Goal: Task Accomplishment & Management: Manage account settings

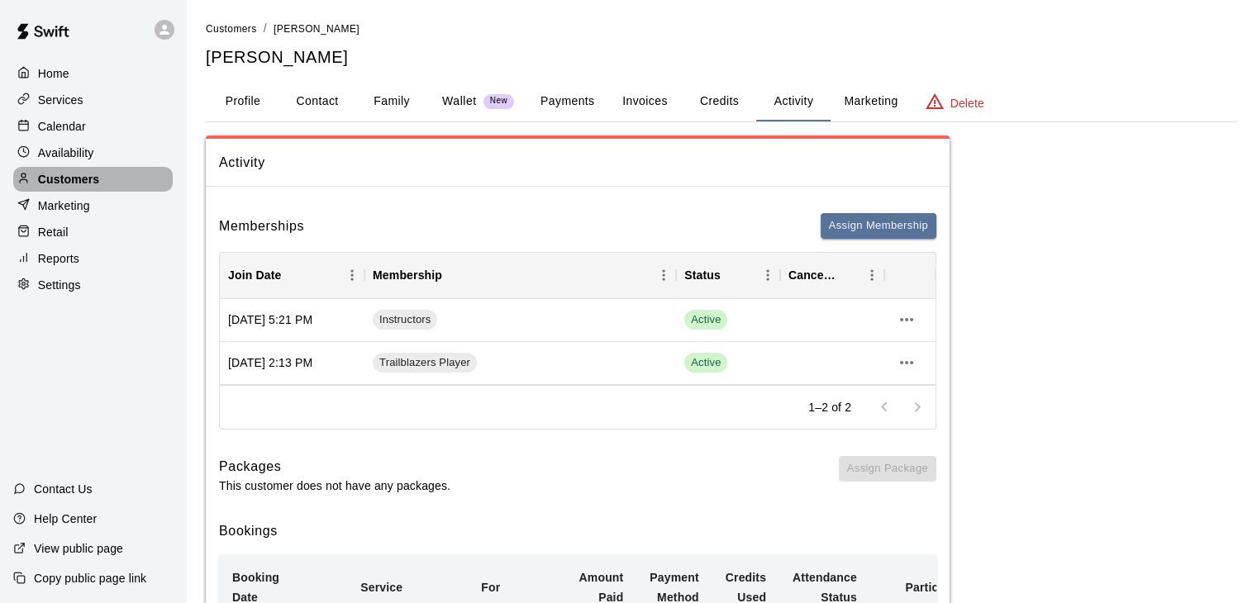
click at [67, 185] on p "Customers" at bounding box center [68, 179] width 61 height 17
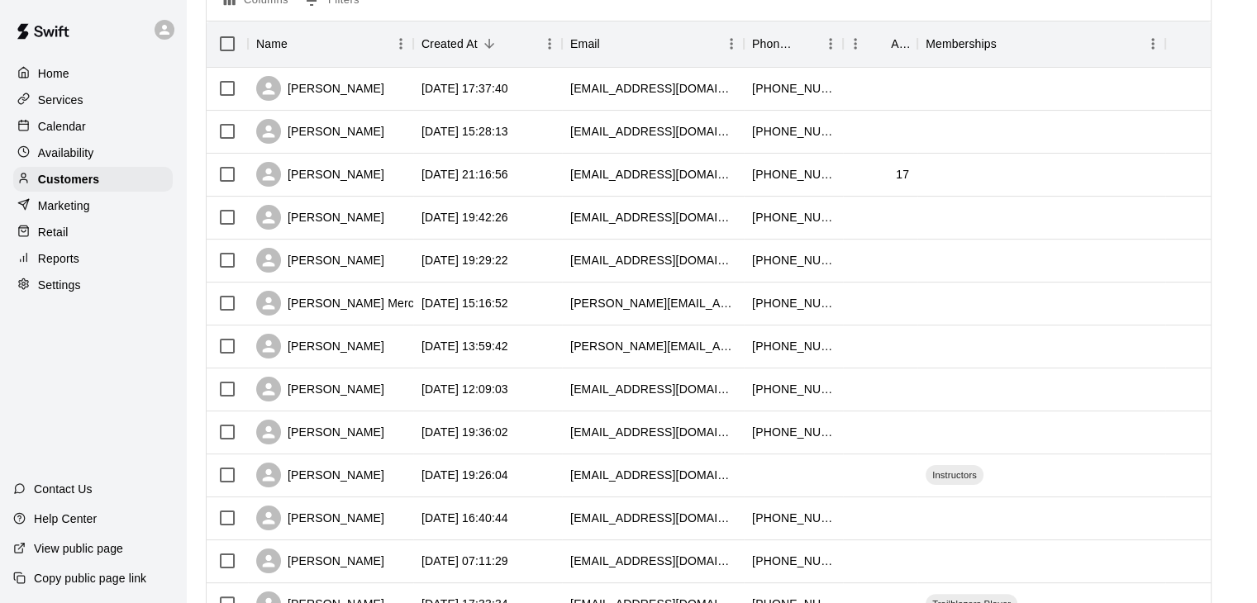
scroll to position [165, 0]
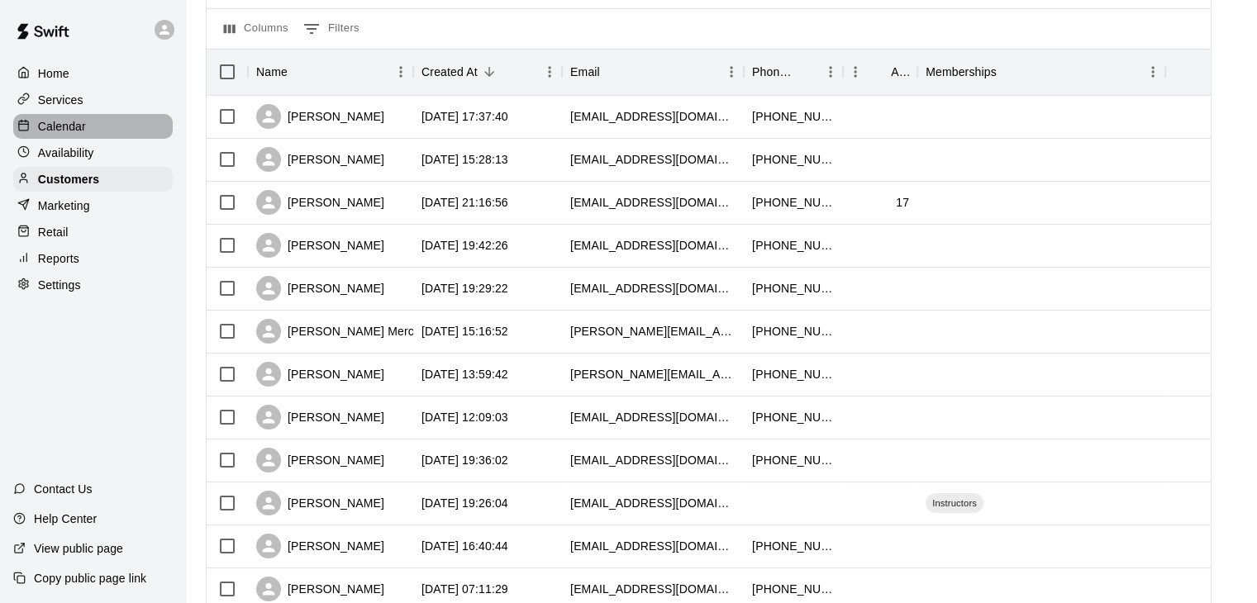
click at [75, 131] on p "Calendar" at bounding box center [62, 126] width 48 height 17
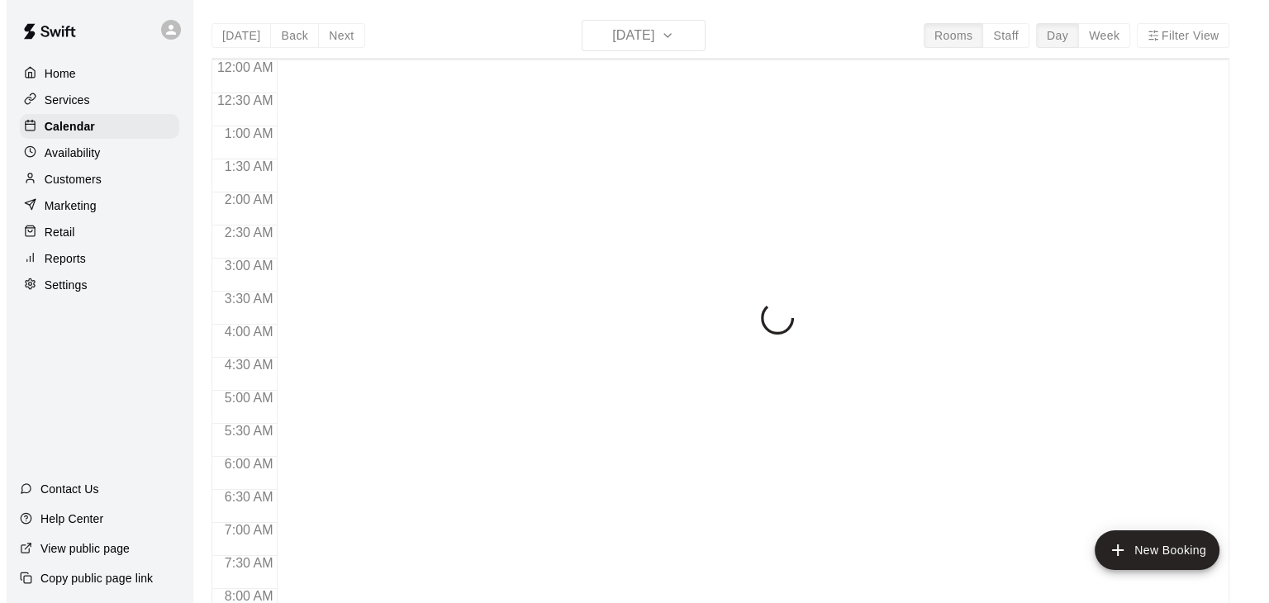
scroll to position [1024, 0]
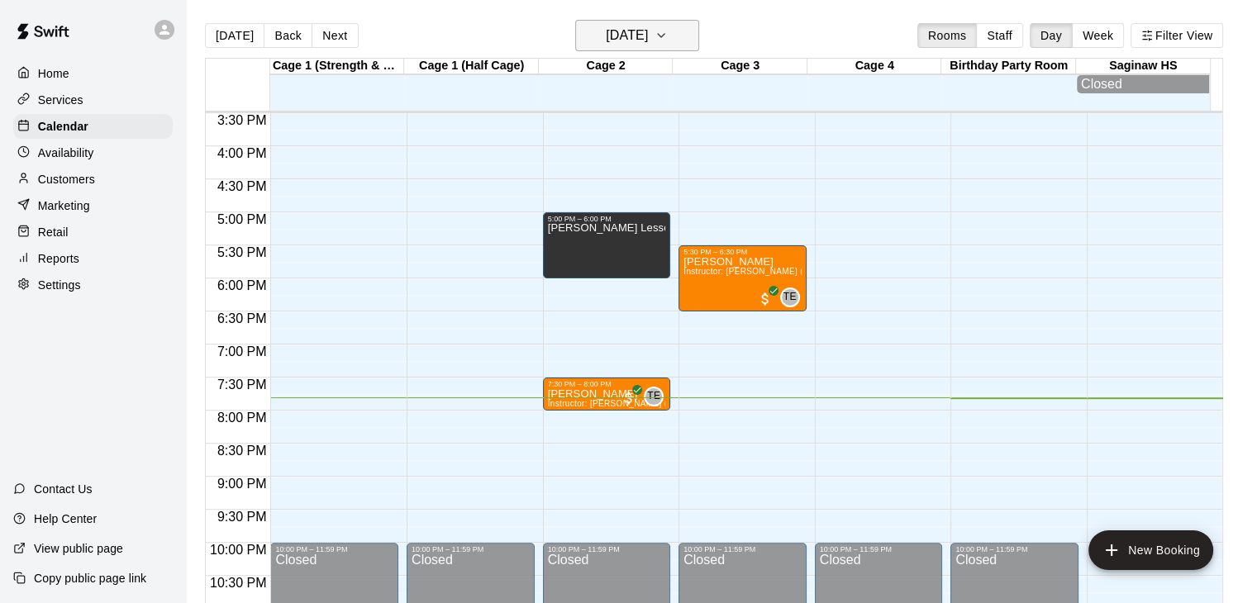
click at [668, 37] on icon "button" at bounding box center [660, 36] width 13 height 20
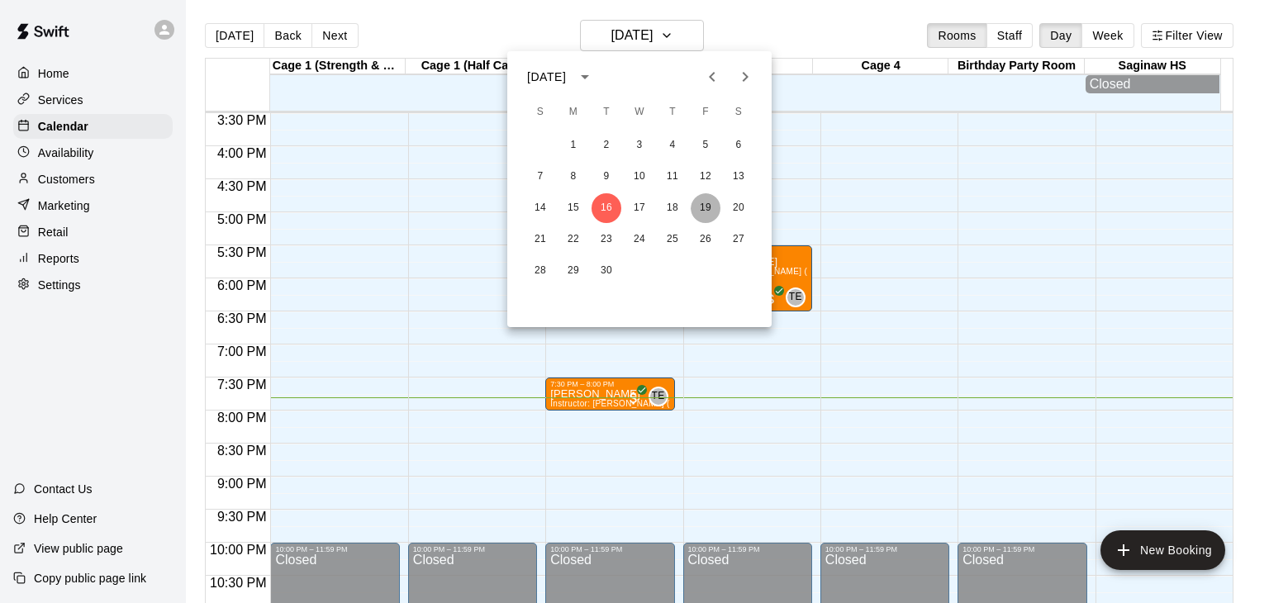
click at [706, 202] on button "19" at bounding box center [706, 208] width 30 height 30
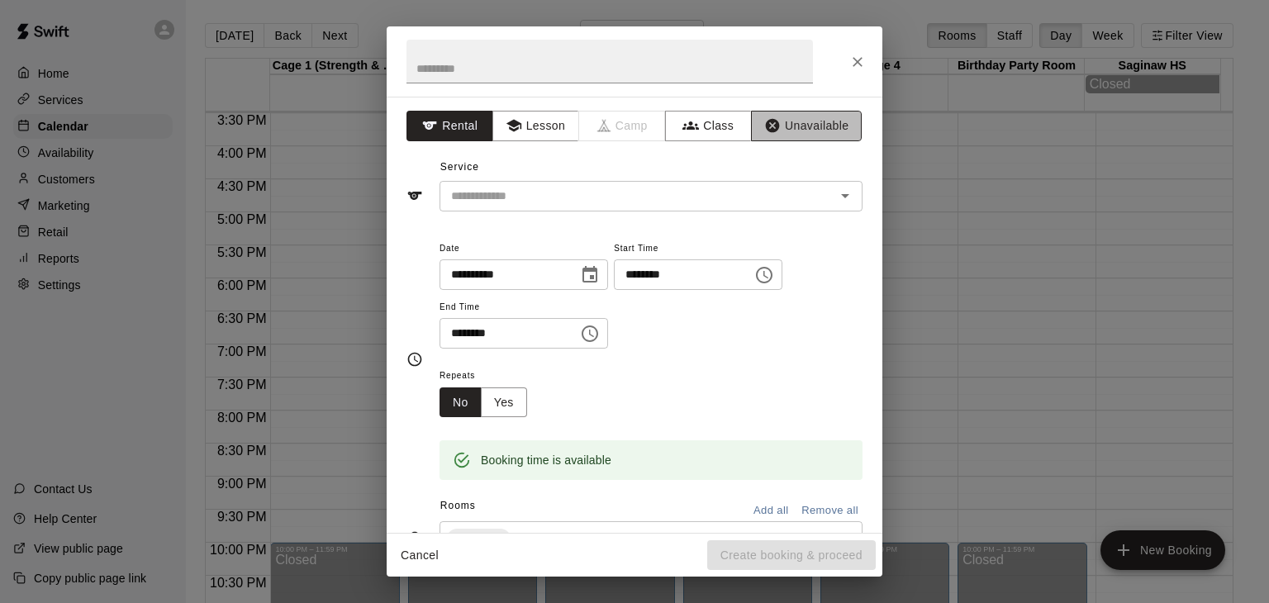
click at [783, 126] on button "Unavailable" at bounding box center [806, 126] width 111 height 31
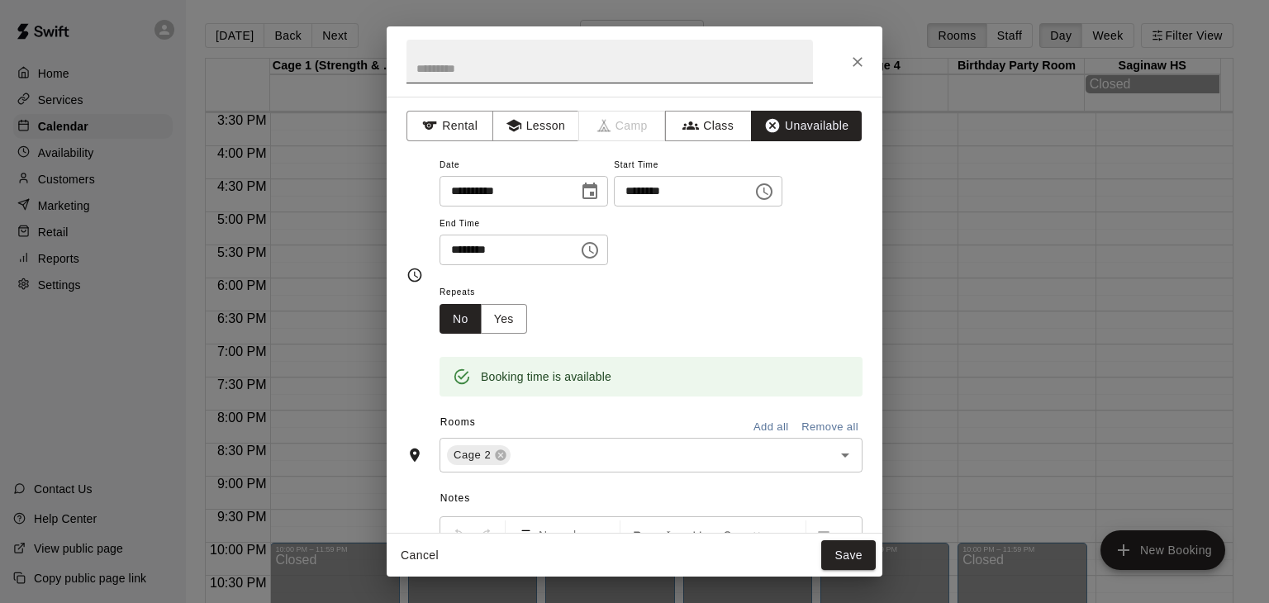
click at [532, 64] on input "text" at bounding box center [610, 62] width 407 height 44
type input "*"
type input "**********"
click at [600, 258] on icon "Choose time, selected time is 6:30 PM" at bounding box center [590, 250] width 20 height 20
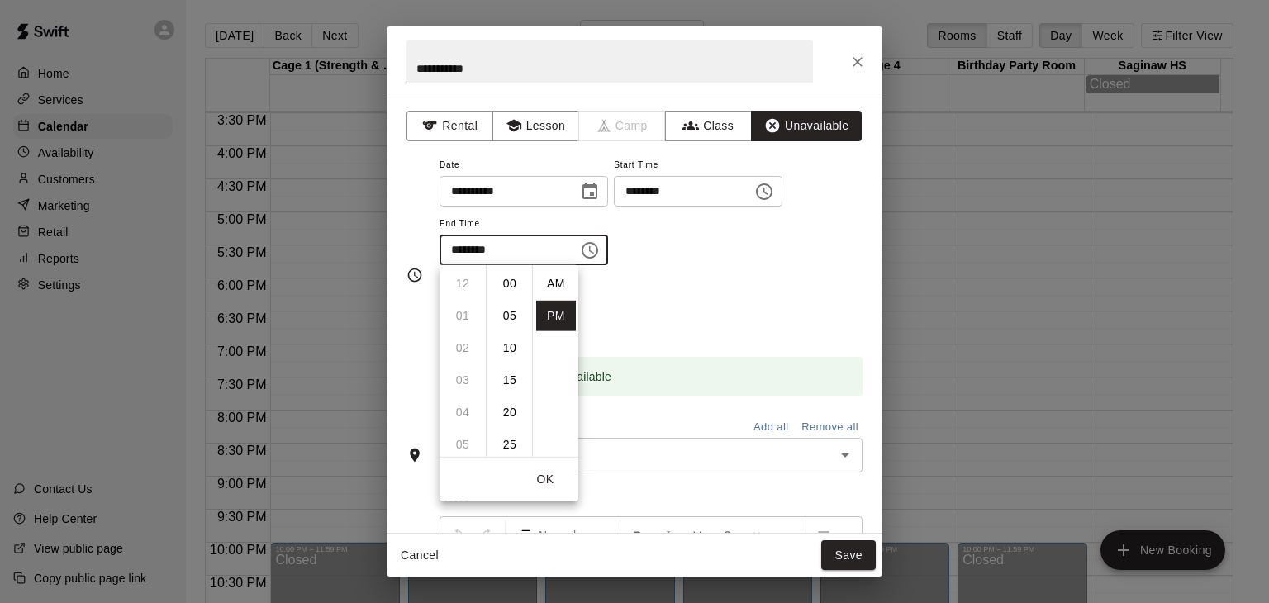
scroll to position [30, 0]
click at [459, 343] on li "08" at bounding box center [463, 348] width 40 height 31
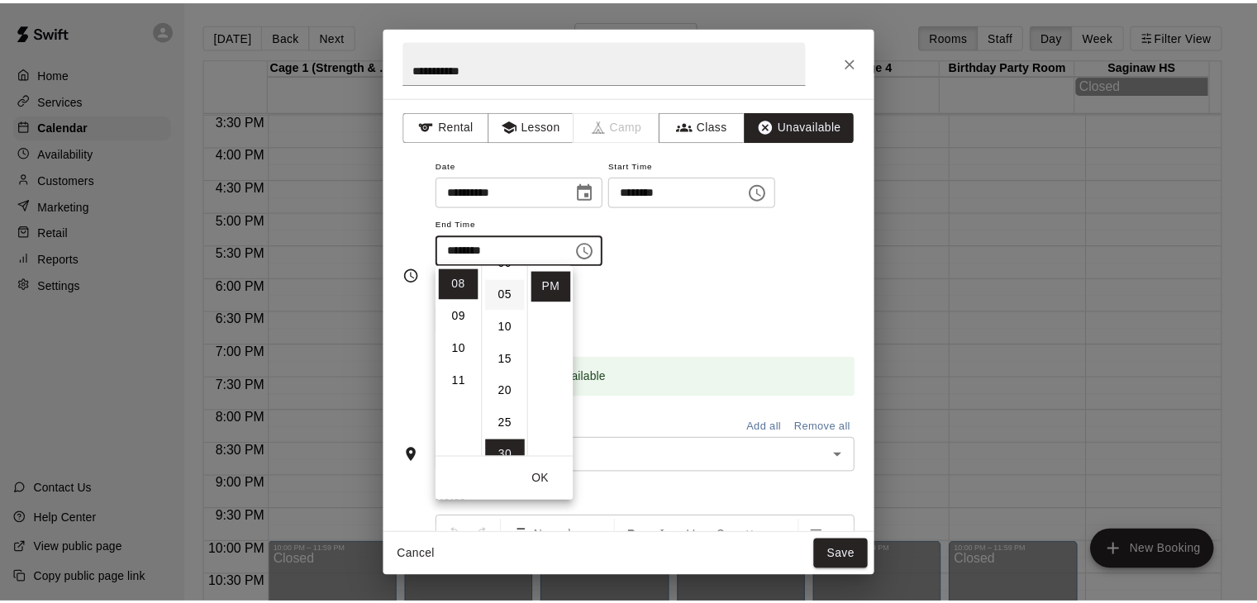
scroll to position [0, 0]
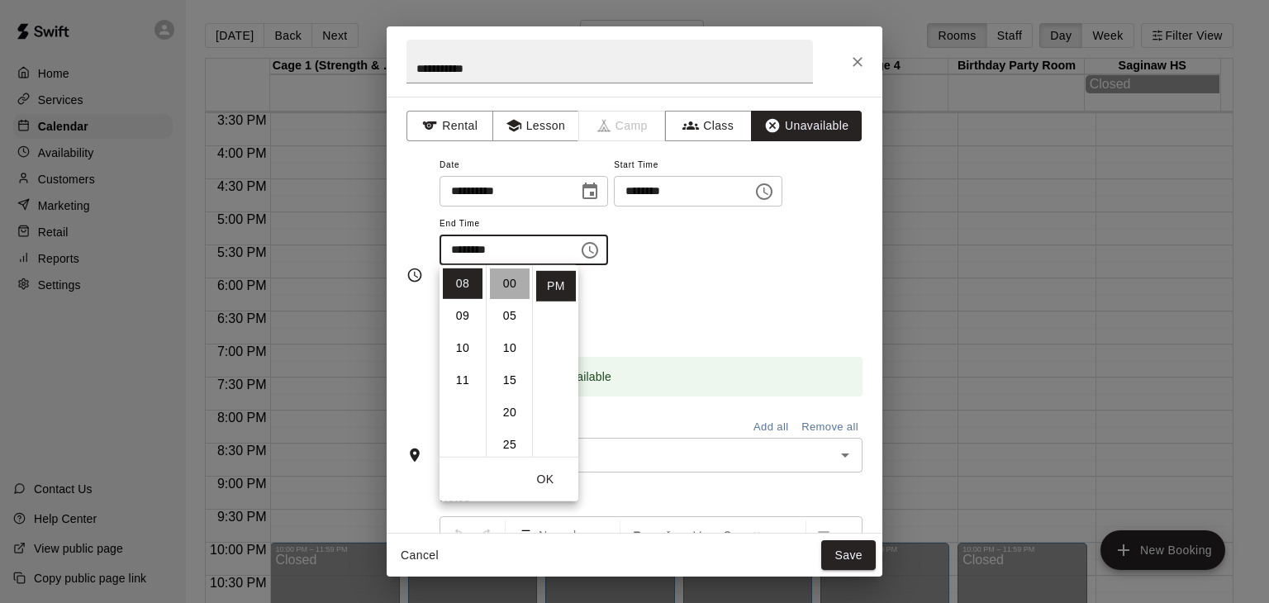
click at [505, 283] on li "00" at bounding box center [510, 284] width 40 height 31
type input "********"
click at [748, 306] on div "Repeats No Yes" at bounding box center [651, 308] width 423 height 52
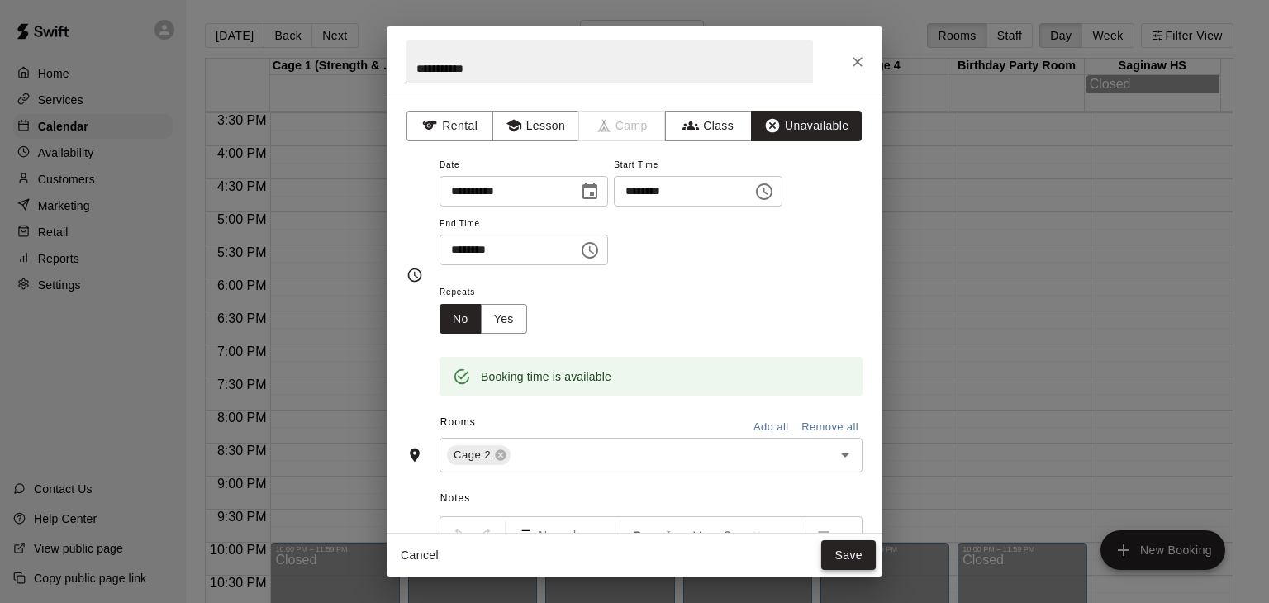
click at [846, 558] on button "Save" at bounding box center [848, 555] width 55 height 31
